Goal: Task Accomplishment & Management: Use online tool/utility

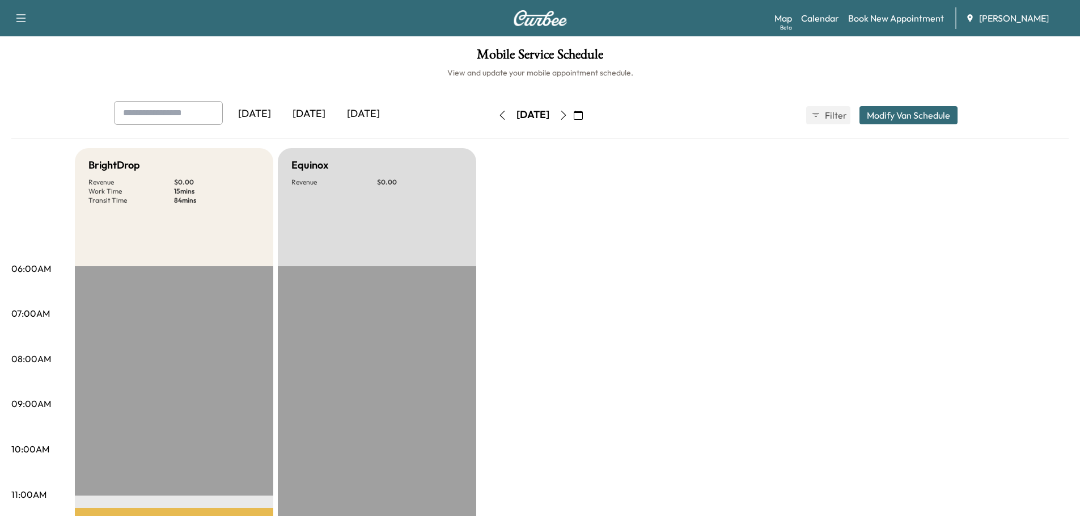
click at [364, 107] on div "[DATE]" at bounding box center [363, 114] width 54 height 26
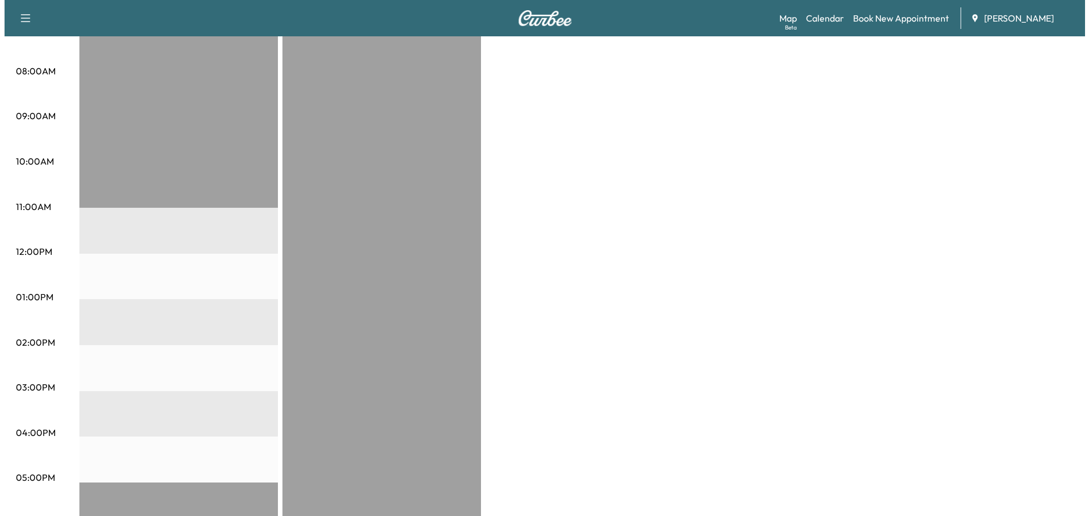
scroll to position [57, 0]
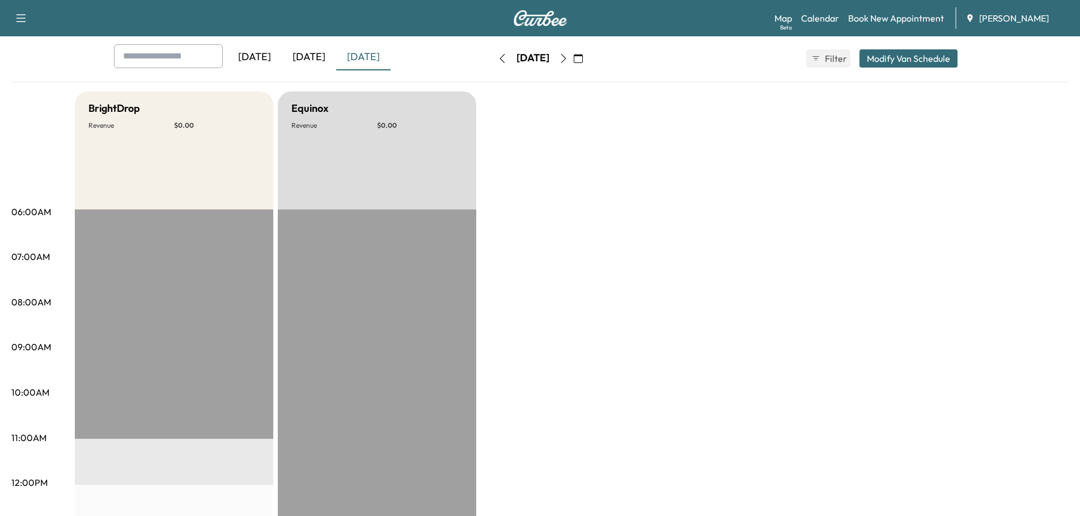
click at [914, 61] on button "Modify Van Schedule" at bounding box center [909, 58] width 98 height 18
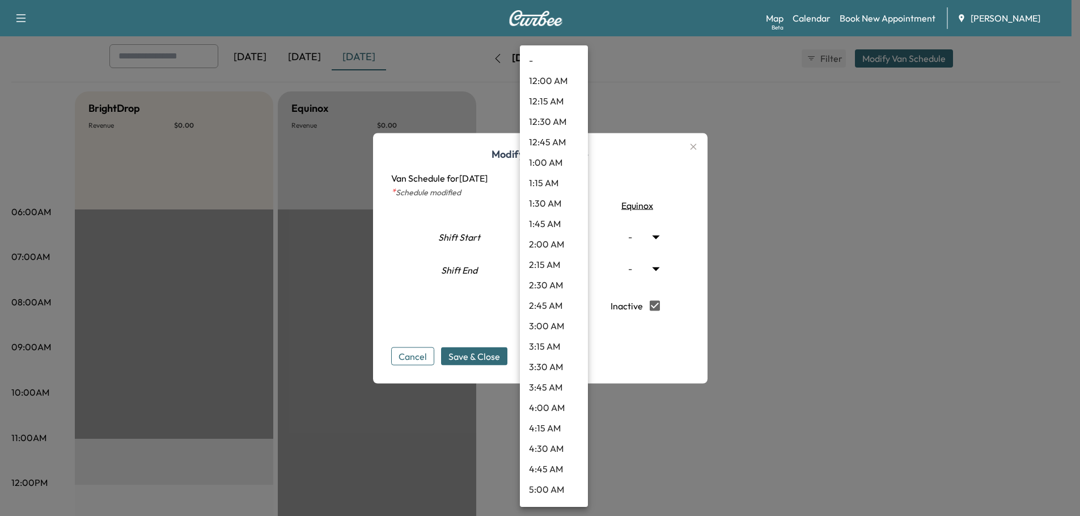
click at [576, 267] on body "Support Log Out Map Beta Calendar Book New Appointment Ray Chevrolet Mobile Ser…" at bounding box center [540, 201] width 1080 height 516
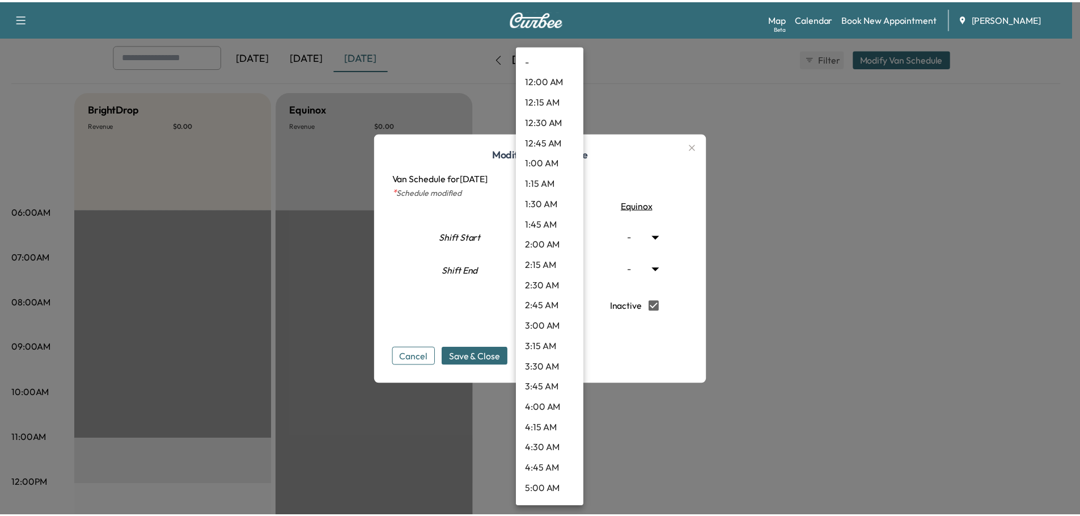
scroll to position [1193, 0]
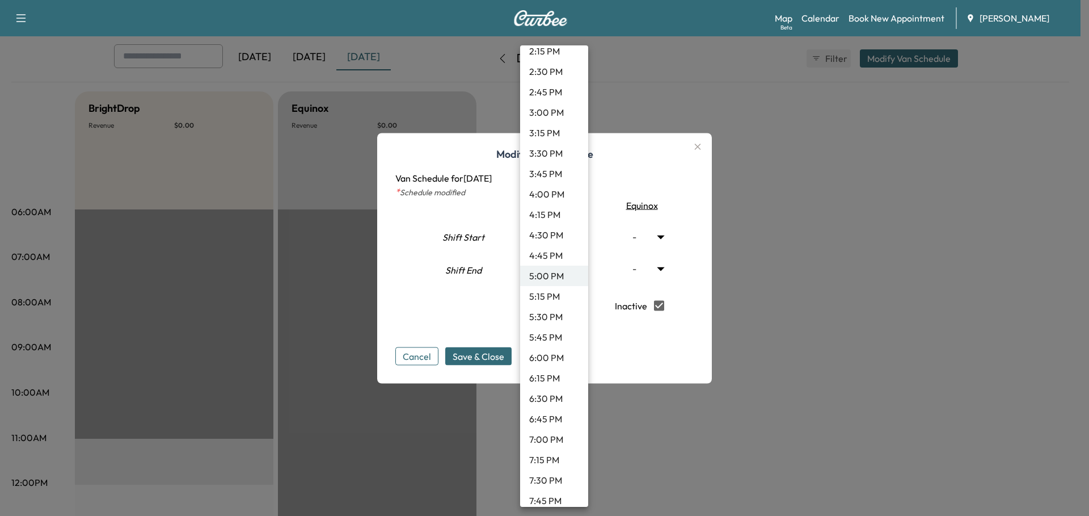
click at [554, 314] on li "5:30 PM" at bounding box center [554, 316] width 68 height 20
type input "****"
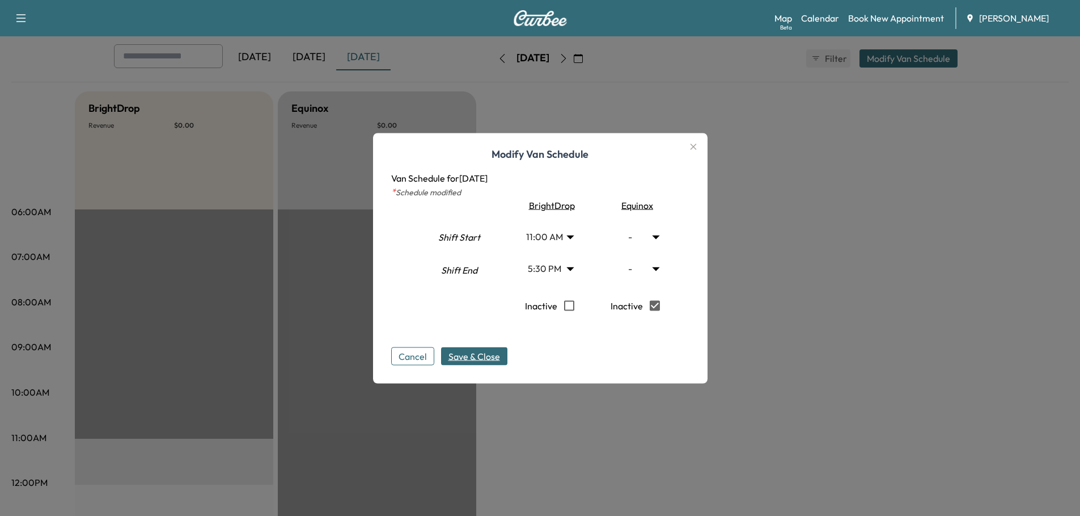
click at [486, 355] on span "Save & Close" at bounding box center [475, 356] width 52 height 14
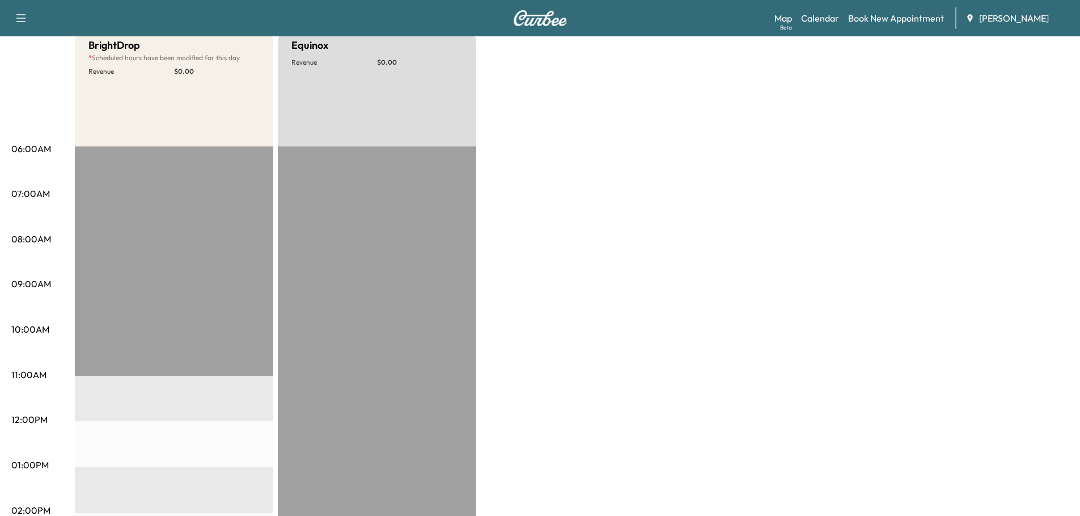
scroll to position [0, 0]
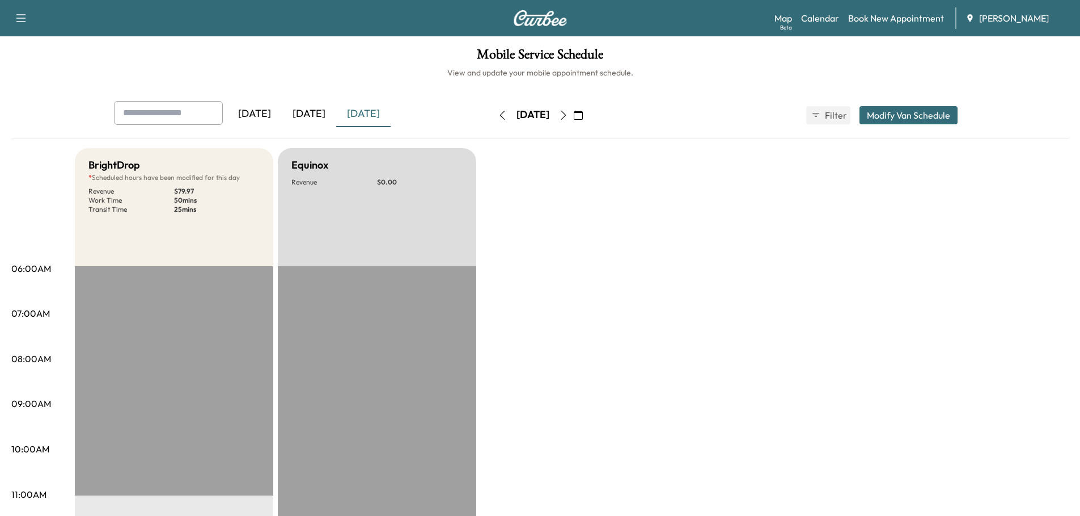
click at [309, 116] on div "[DATE]" at bounding box center [309, 114] width 54 height 26
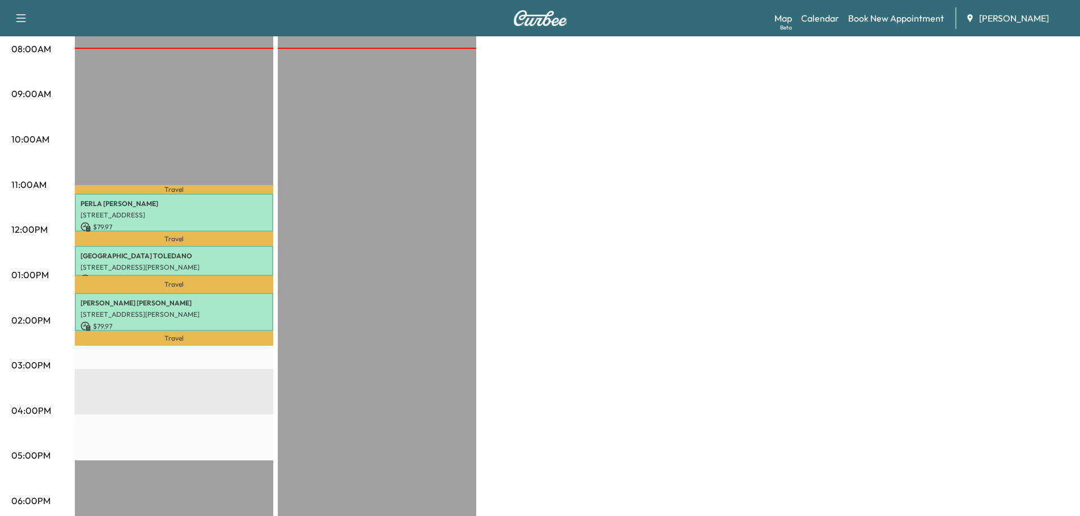
scroll to position [340, 0]
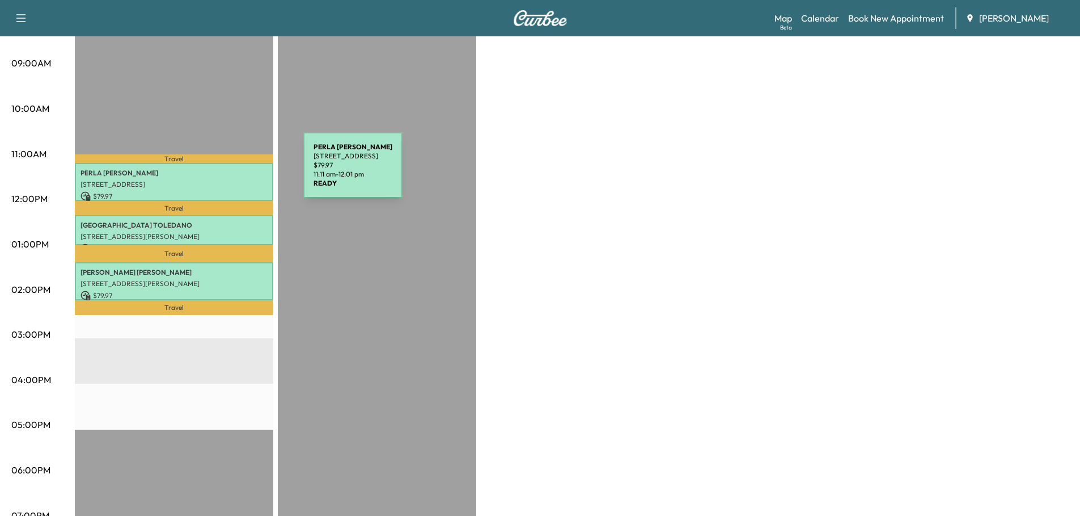
click at [218, 172] on p "[PERSON_NAME]" at bounding box center [174, 172] width 187 height 9
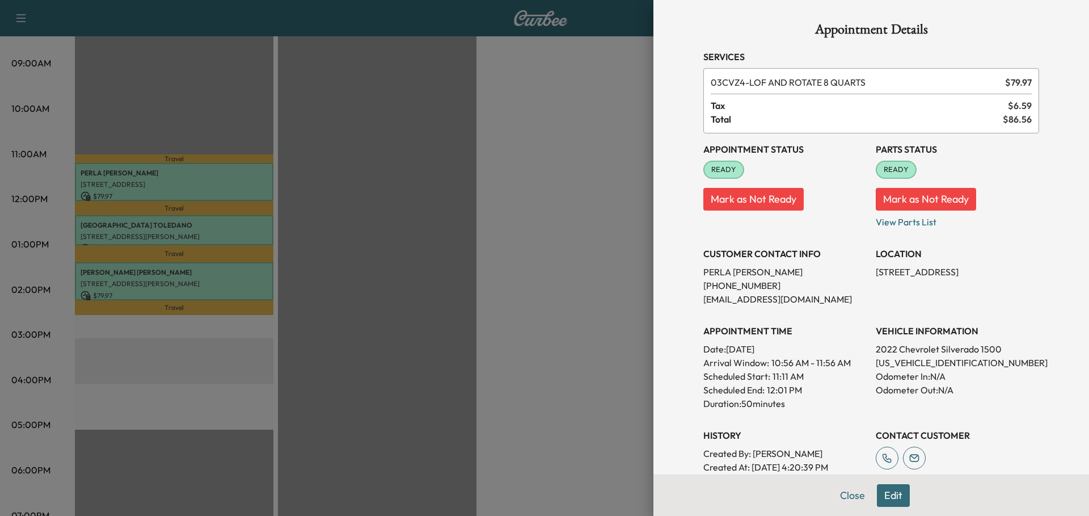
click at [930, 361] on p "[US_VEHICLE_IDENTIFICATION_NUMBER]" at bounding box center [957, 363] width 163 height 14
copy p "[US_VEHICLE_IDENTIFICATION_NUMBER]"
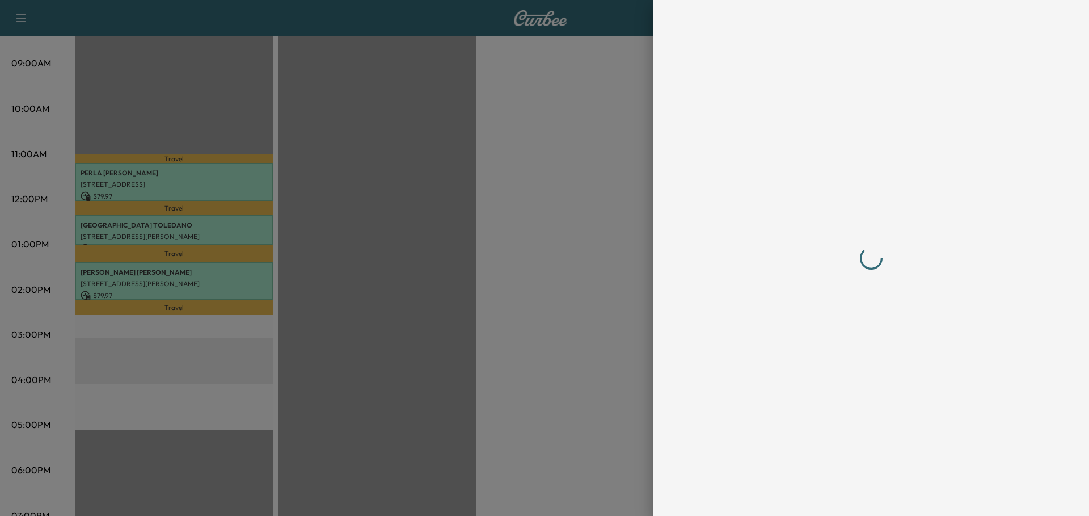
click at [477, 238] on div at bounding box center [544, 258] width 1089 height 516
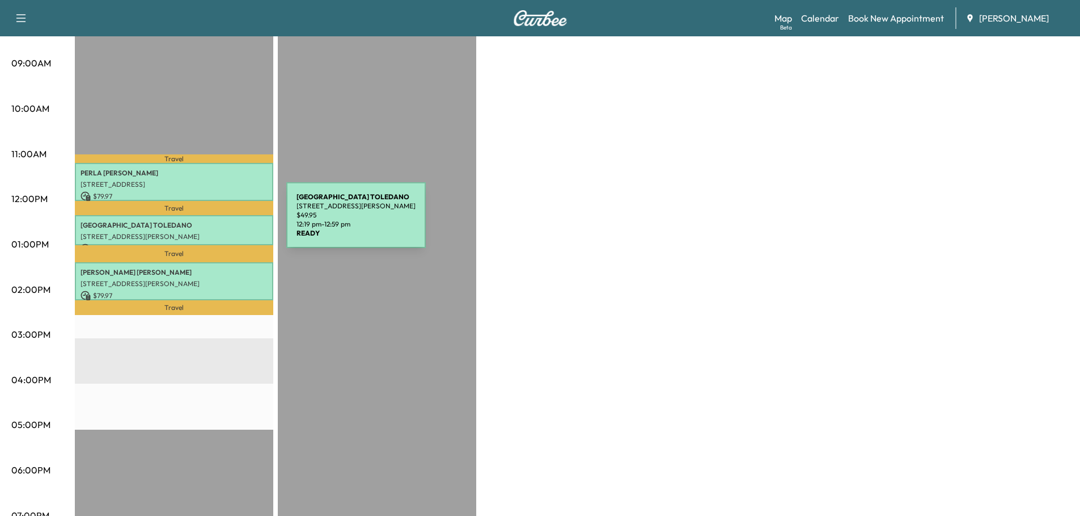
click at [201, 222] on p "[PERSON_NAME]" at bounding box center [174, 225] width 187 height 9
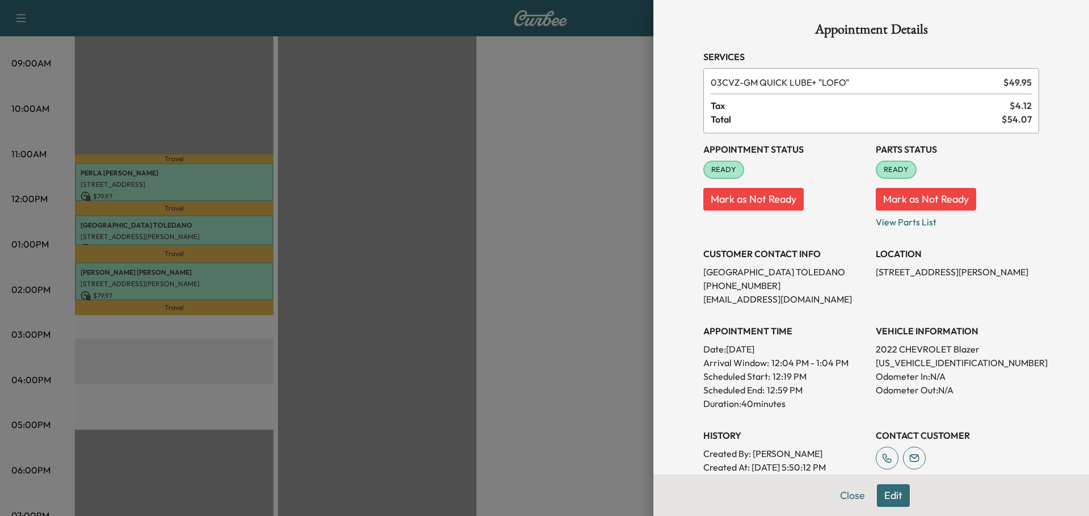
click at [925, 363] on p "[US_VEHICLE_IDENTIFICATION_NUMBER]" at bounding box center [957, 363] width 163 height 14
click at [924, 362] on p "[US_VEHICLE_IDENTIFICATION_NUMBER]" at bounding box center [957, 363] width 163 height 14
copy p "[US_VEHICLE_IDENTIFICATION_NUMBER]"
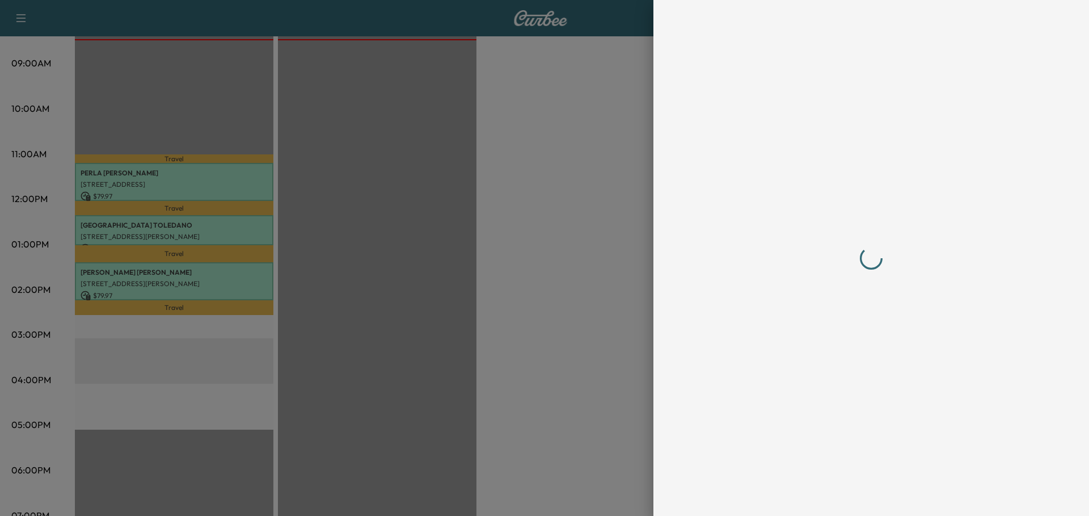
click at [461, 227] on div at bounding box center [544, 258] width 1089 height 516
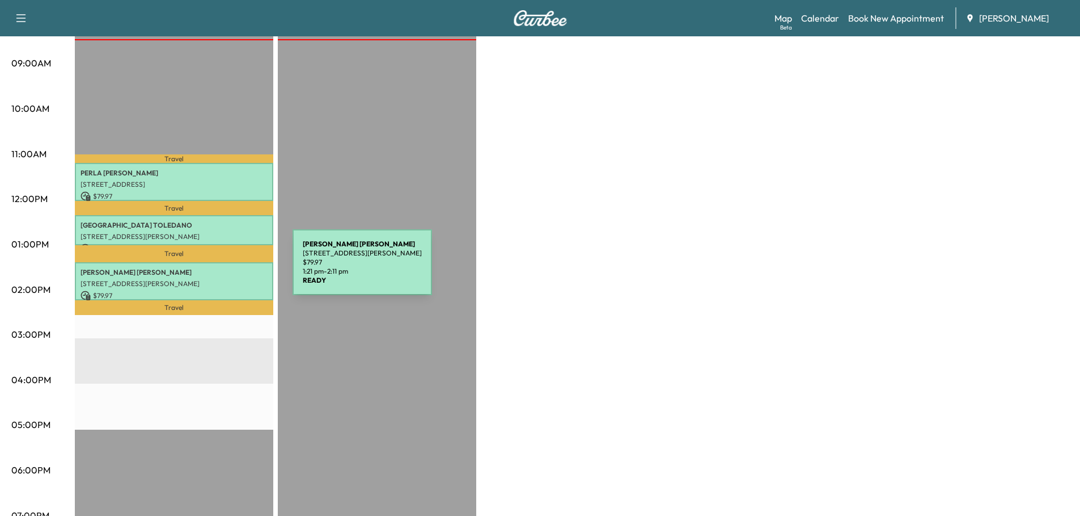
click at [208, 269] on p "[PERSON_NAME]" at bounding box center [174, 272] width 187 height 9
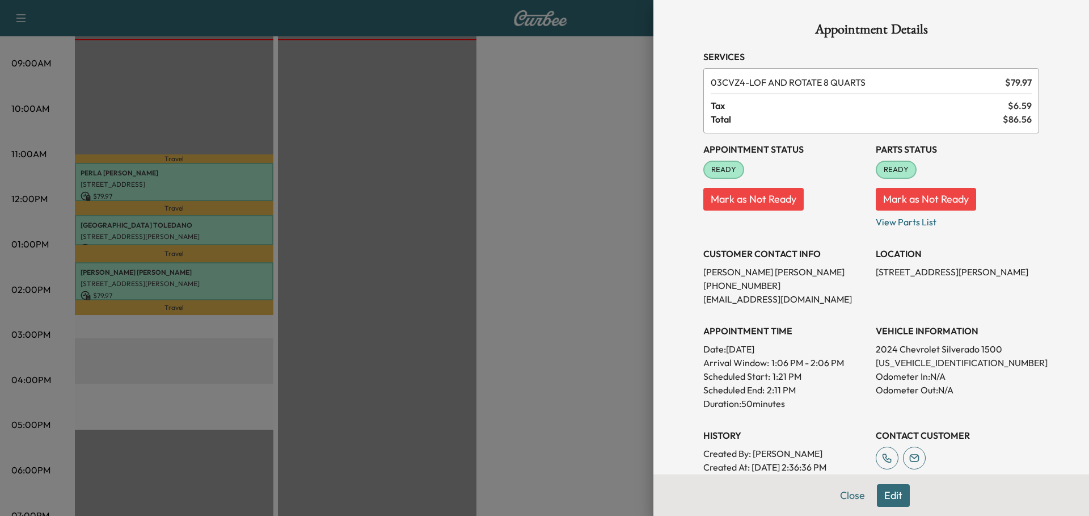
click at [897, 362] on p "[US_VEHICLE_IDENTIFICATION_NUMBER]" at bounding box center [957, 363] width 163 height 14
copy p "[US_VEHICLE_IDENTIFICATION_NUMBER]"
click at [369, 188] on div at bounding box center [544, 258] width 1089 height 516
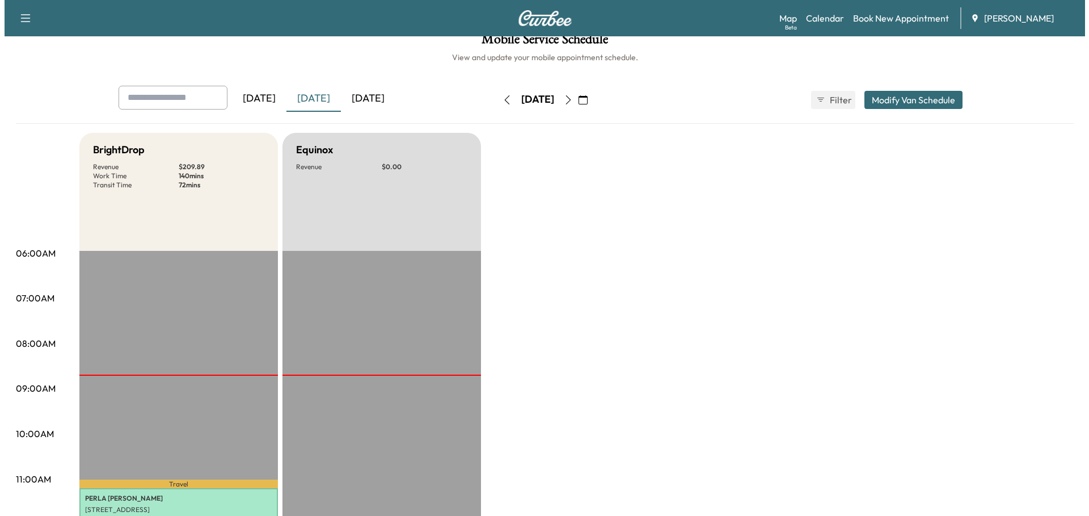
scroll to position [0, 0]
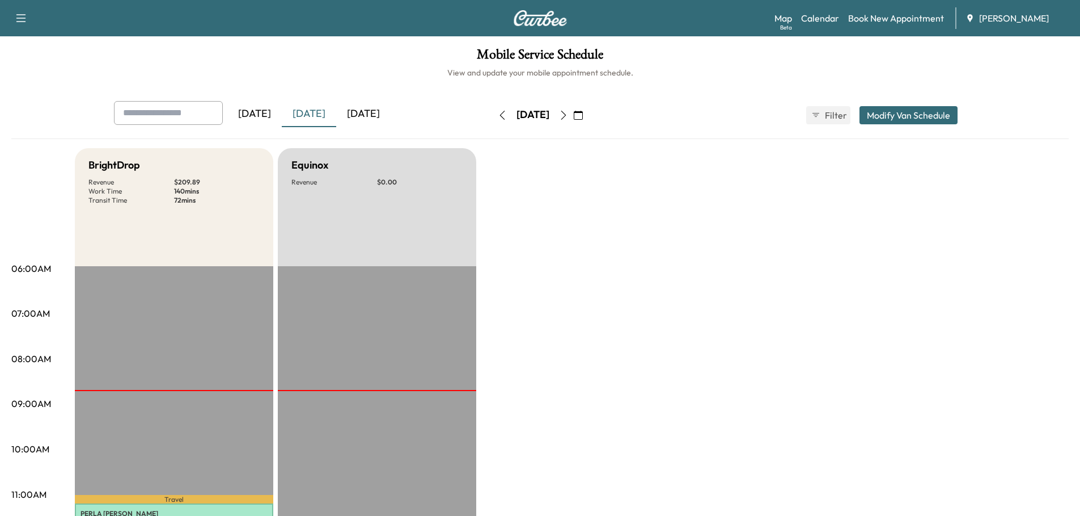
click at [363, 108] on div "[DATE]" at bounding box center [363, 114] width 54 height 26
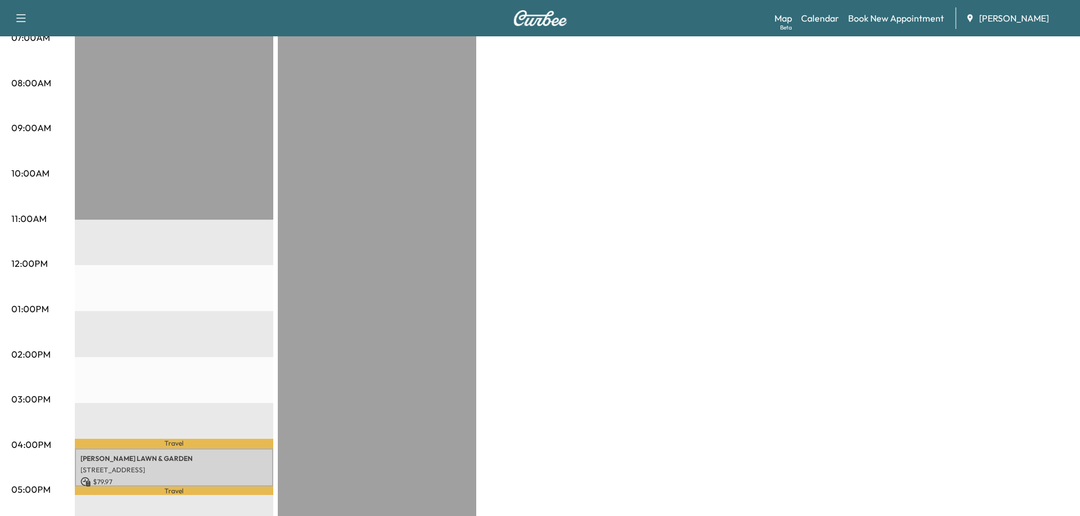
scroll to position [284, 0]
